Goal: Task Accomplishment & Management: Manage account settings

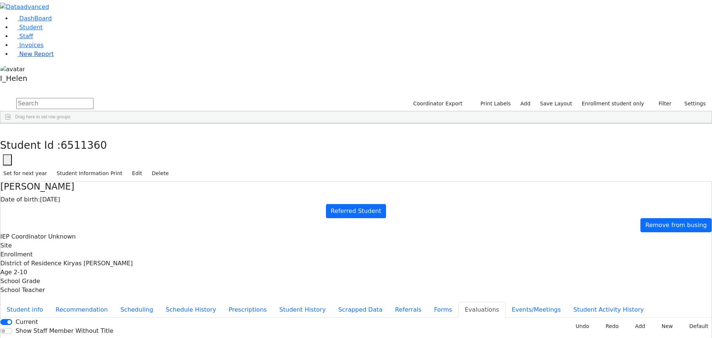
click at [28, 57] on span "New Report" at bounding box center [36, 53] width 34 height 7
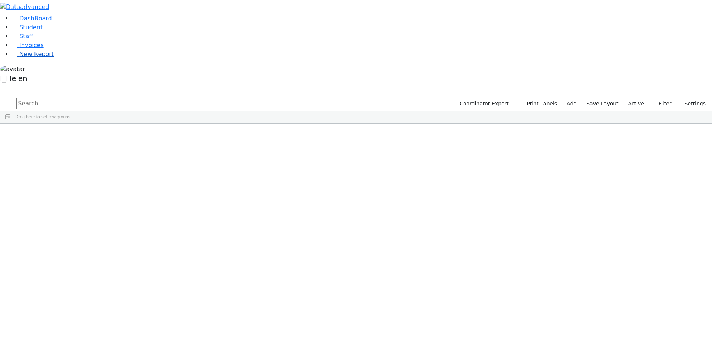
click at [32, 57] on link "New Report" at bounding box center [33, 53] width 42 height 7
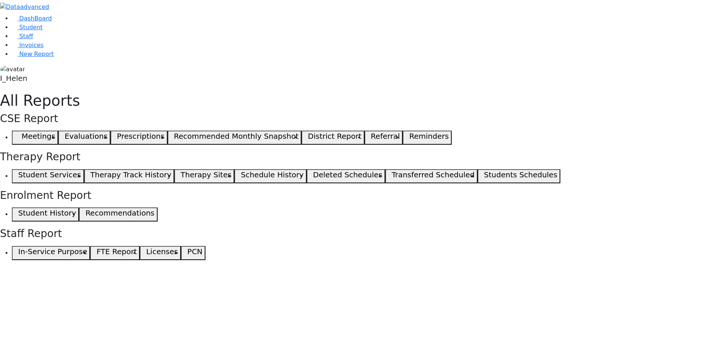
click at [18, 133] on span "button" at bounding box center [16, 137] width 3 height 9
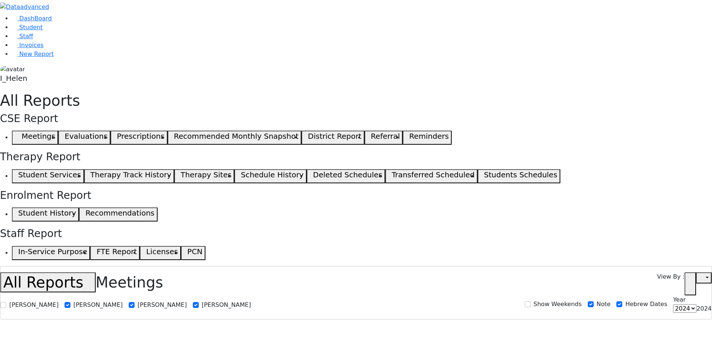
select select
click at [34, 31] on link "Student" at bounding box center [27, 27] width 31 height 7
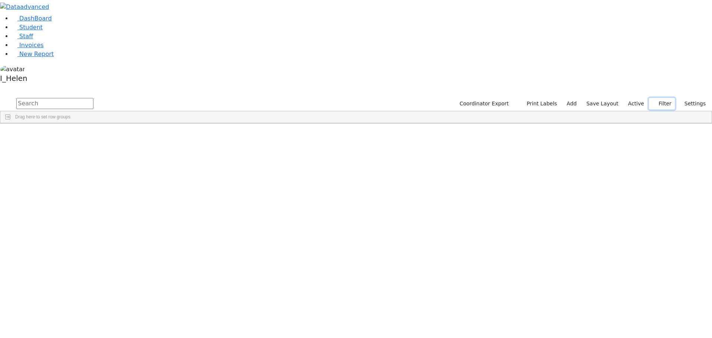
click at [664, 98] on button "Filter" at bounding box center [662, 103] width 26 height 11
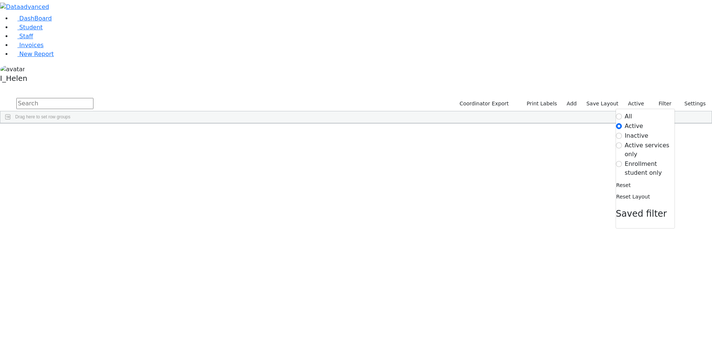
click at [637, 159] on label "Enrollment student only" at bounding box center [650, 168] width 50 height 18
click at [622, 161] on input "Enrollment student only" at bounding box center [619, 164] width 6 height 6
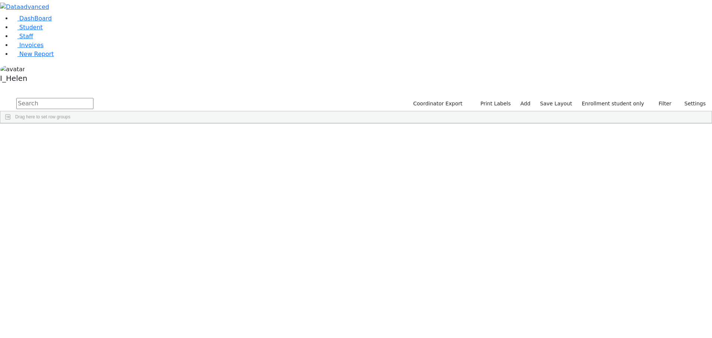
scroll to position [68, 0]
click at [662, 98] on button "Filter" at bounding box center [662, 103] width 26 height 11
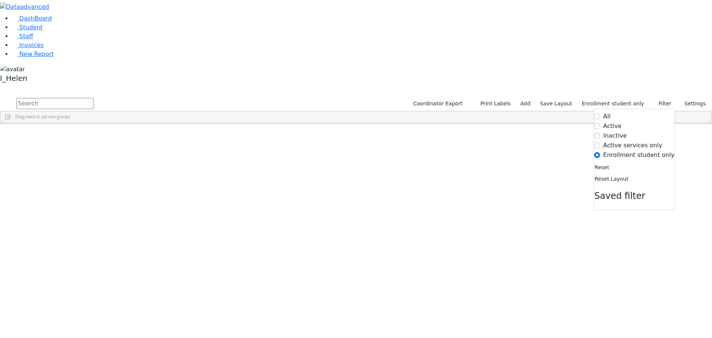
click at [622, 122] on label "Active" at bounding box center [612, 126] width 19 height 9
click at [600, 123] on input "Active" at bounding box center [598, 126] width 6 height 6
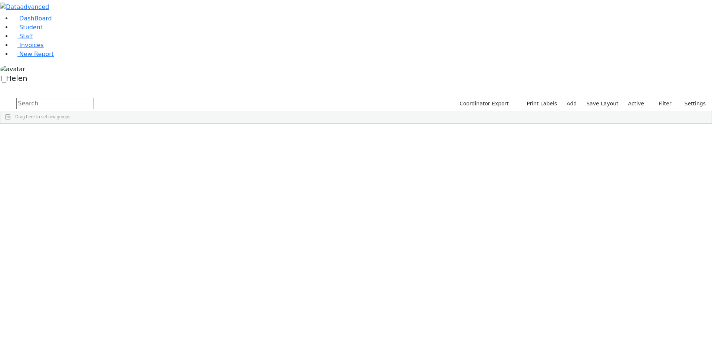
scroll to position [0, 0]
click at [93, 98] on input "text" at bounding box center [54, 103] width 77 height 11
type input "[PERSON_NAME]"
click at [88, 218] on div "[PERSON_NAME]" at bounding box center [66, 223] width 43 height 10
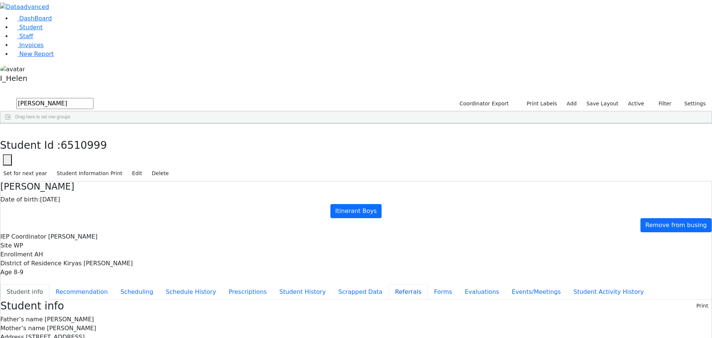
click at [389, 284] on button "Referrals" at bounding box center [408, 292] width 39 height 16
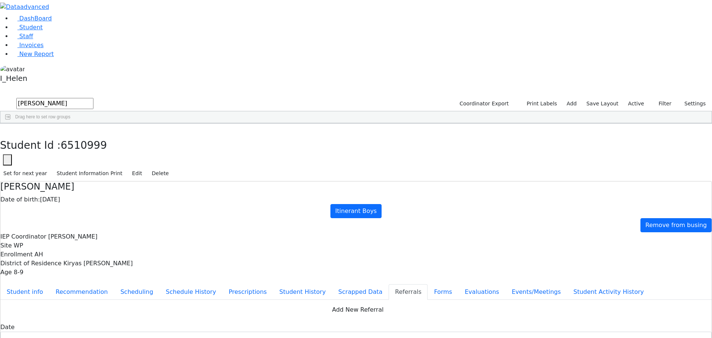
drag, startPoint x: 398, startPoint y: 154, endPoint x: 382, endPoint y: 159, distance: 16.8
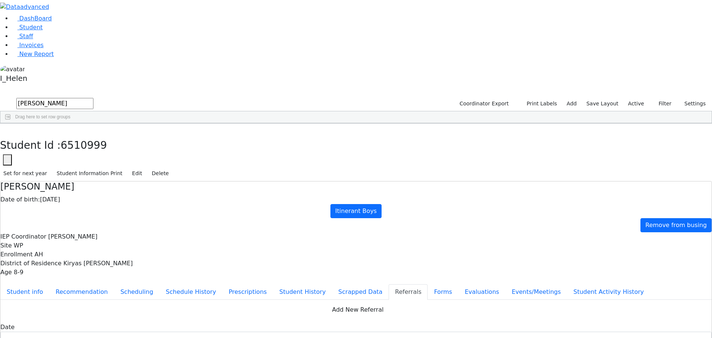
type textarea "[PERSON_NAME] has a hard time socializing with his peers."
click at [458, 284] on button "Evaluations" at bounding box center [481, 292] width 47 height 16
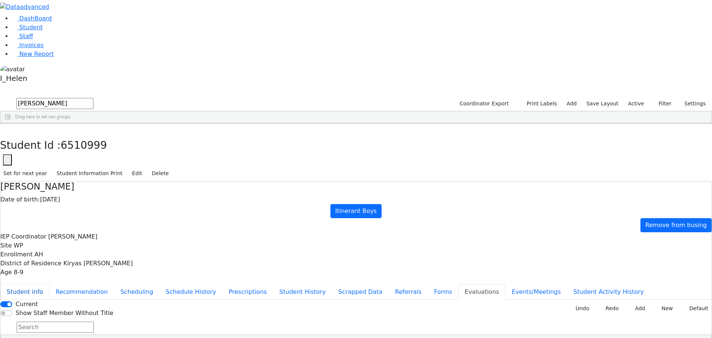
click at [49, 284] on button "Student info" at bounding box center [24, 292] width 49 height 16
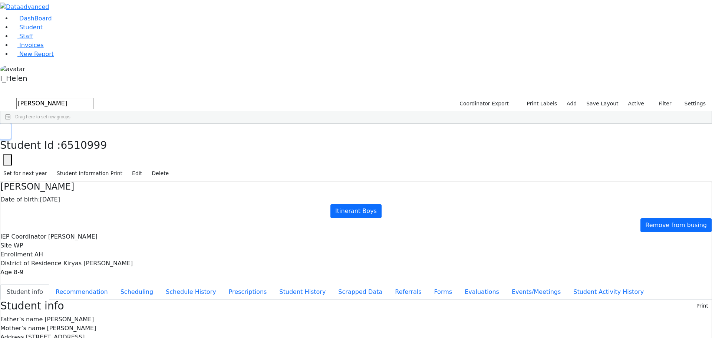
click at [11, 124] on button "button" at bounding box center [5, 132] width 11 height 16
click at [86, 218] on div "[PERSON_NAME]" at bounding box center [64, 223] width 44 height 10
